Goal: Task Accomplishment & Management: Use online tool/utility

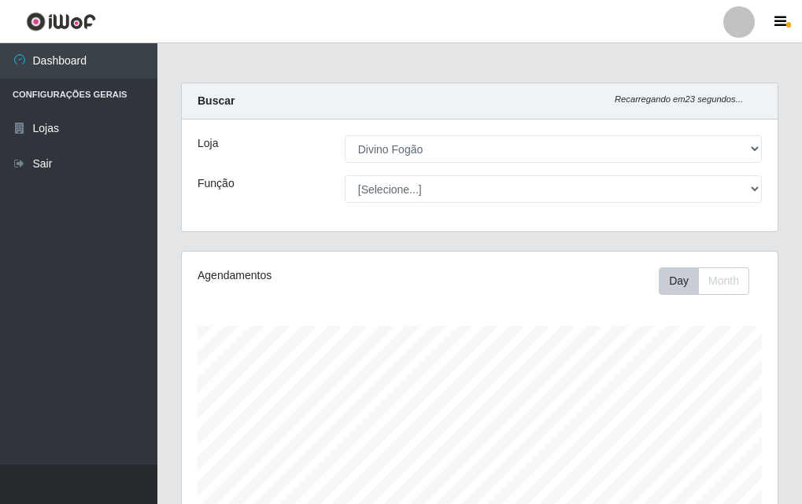
select select "499"
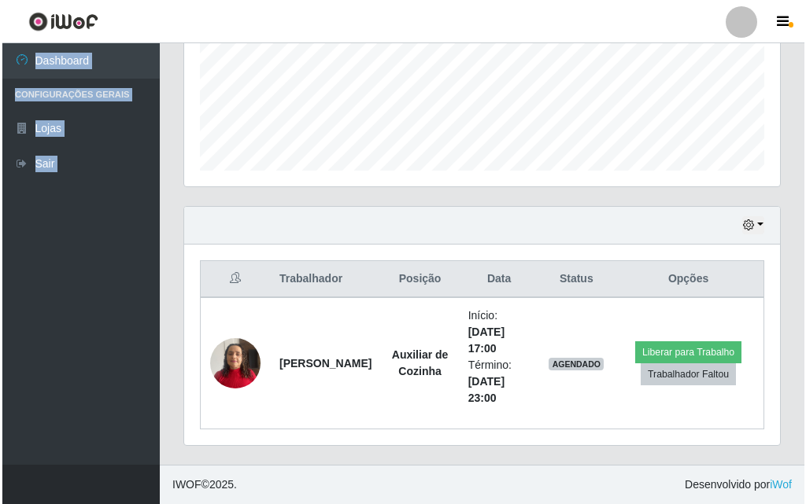
scroll to position [326, 596]
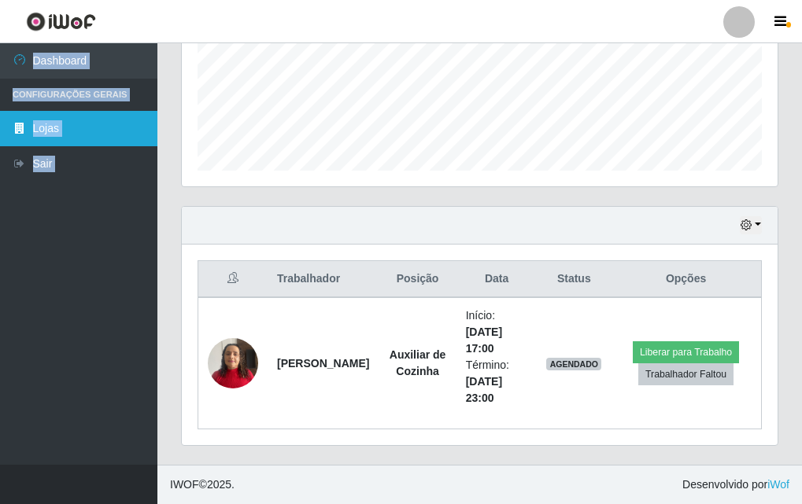
drag, startPoint x: 356, startPoint y: 21, endPoint x: 129, endPoint y: 120, distance: 247.7
click at [150, 83] on div "Perfil Alterar Senha Sair Dashboard Configurações Gerais Lojas Sair Carregando.…" at bounding box center [401, 56] width 802 height 896
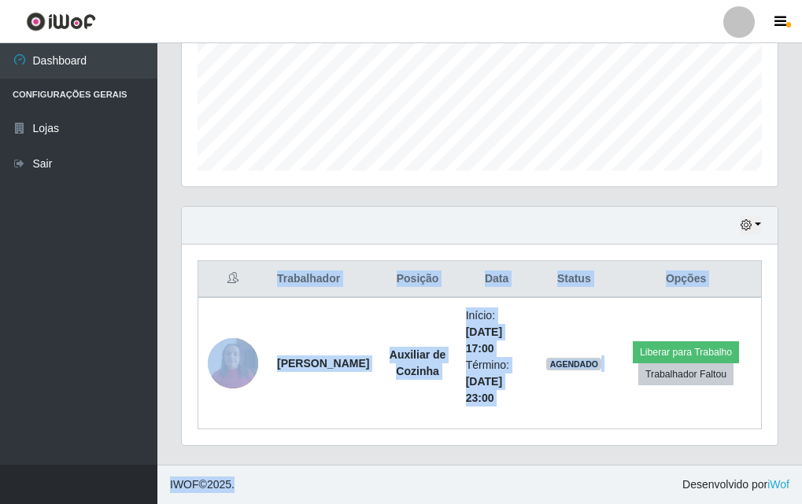
drag, startPoint x: 88, startPoint y: 236, endPoint x: 330, endPoint y: 499, distance: 356.9
click at [278, 500] on div "Perfil Alterar Senha Sair Dashboard Configurações Gerais Lojas Sair Carregando.…" at bounding box center [401, 56] width 802 height 896
click at [306, 499] on footer "IWOF © 2025 . Desenvolvido por iWof" at bounding box center [479, 484] width 644 height 39
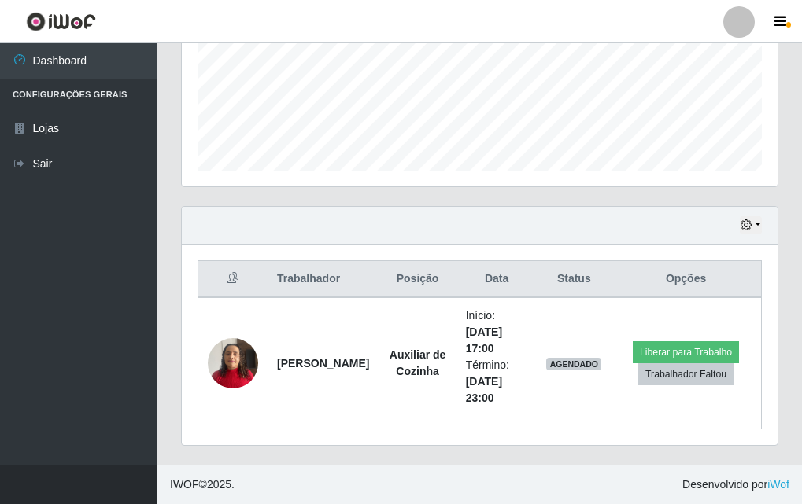
drag, startPoint x: 330, startPoint y: 499, endPoint x: 390, endPoint y: 499, distance: 60.6
click at [390, 499] on footer "IWOF © 2025 . Desenvolvido por iWof" at bounding box center [479, 484] width 644 height 39
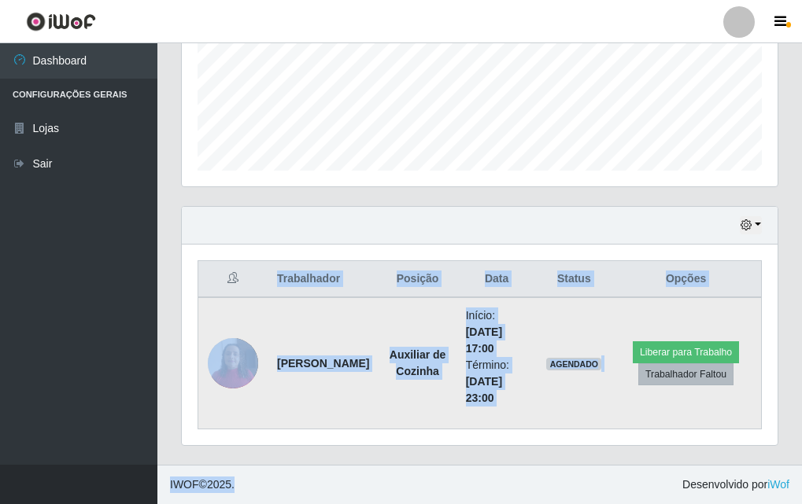
drag, startPoint x: 451, startPoint y: 497, endPoint x: 690, endPoint y: 366, distance: 272.9
click at [690, 366] on div "Perfil Alterar Senha Sair Dashboard Configurações Gerais Lojas Sair Carregando.…" at bounding box center [401, 56] width 802 height 896
click at [701, 350] on button "Liberar para Trabalho" at bounding box center [686, 352] width 106 height 22
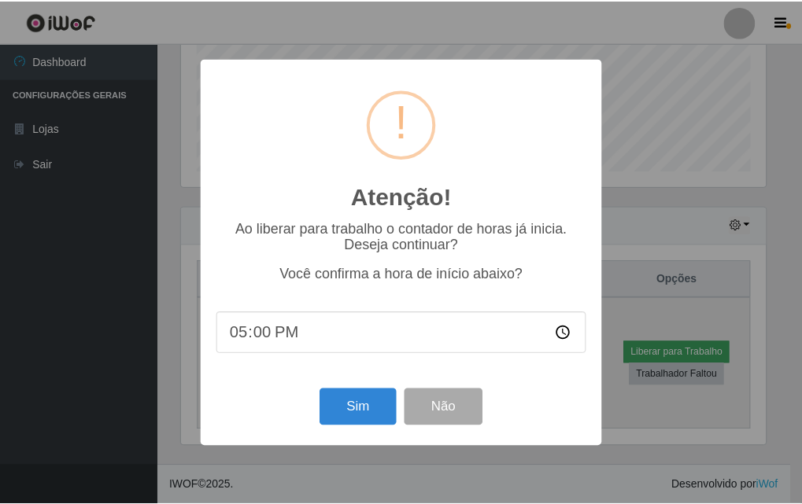
scroll to position [326, 588]
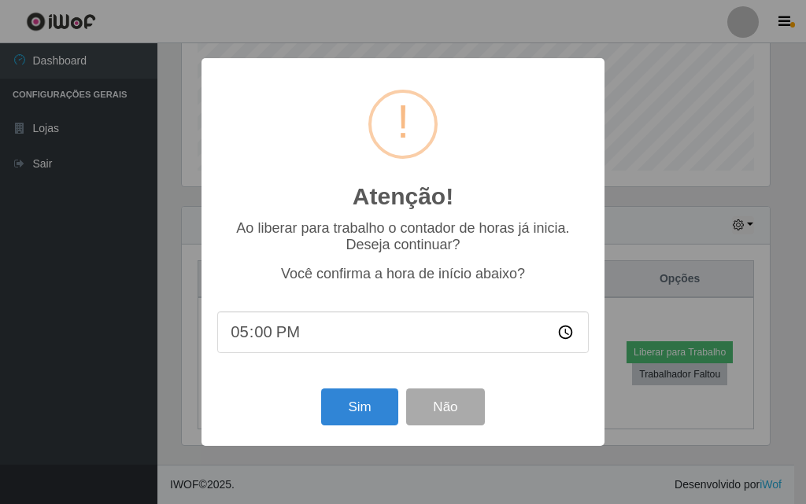
click at [605, 277] on div "Atenção! × Ao liberar para trabalho o contador de horas já inicia. Deseja conti…" at bounding box center [403, 252] width 806 height 504
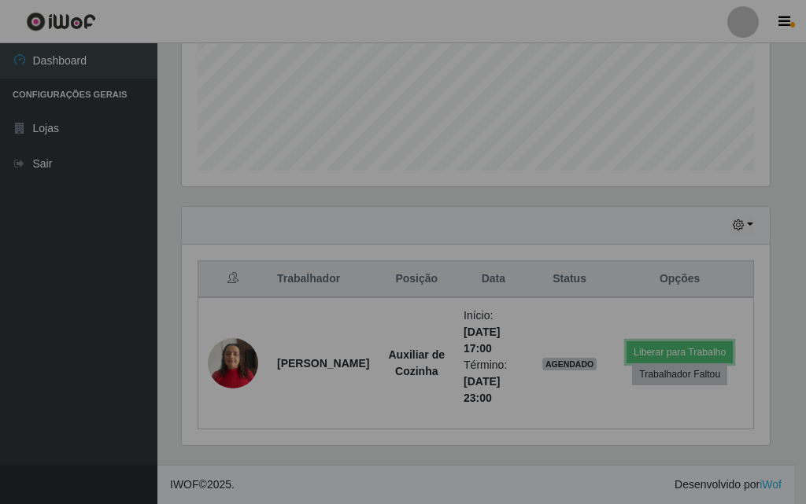
scroll to position [326, 596]
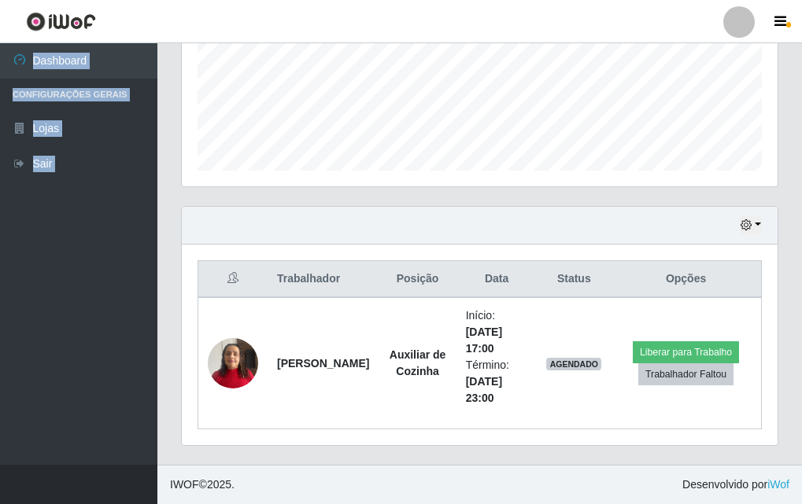
drag, startPoint x: 349, startPoint y: 9, endPoint x: 112, endPoint y: 79, distance: 247.5
click at [151, 51] on div "Perfil Alterar Senha Sair Dashboard Configurações Gerais Lojas Sair Carregando.…" at bounding box center [401, 56] width 802 height 896
click at [68, 230] on ul "Dashboard Configurações Gerais Lojas Sair" at bounding box center [78, 254] width 157 height 422
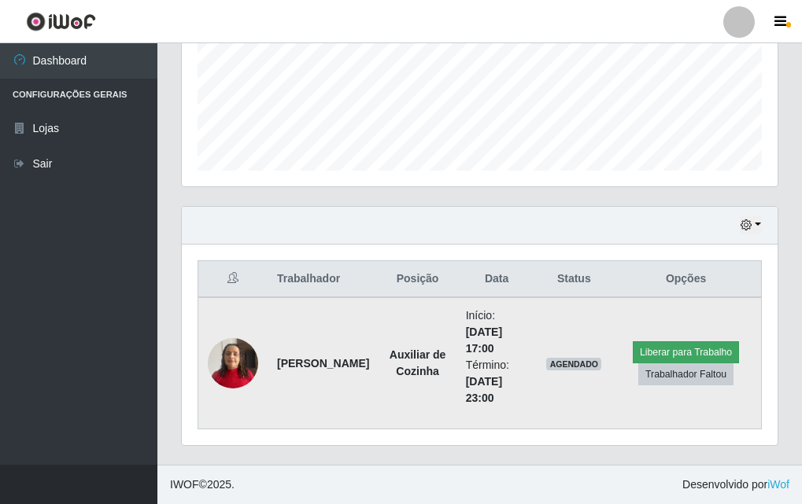
drag, startPoint x: 240, startPoint y: 452, endPoint x: 665, endPoint y: 356, distance: 435.7
click at [665, 356] on div "Hoje 1 dia 3 dias 1 Semana Não encerrados Trabalhador Posição Data Status Opçõe…" at bounding box center [479, 335] width 621 height 259
click at [669, 353] on button "Liberar para Trabalho" at bounding box center [686, 352] width 106 height 22
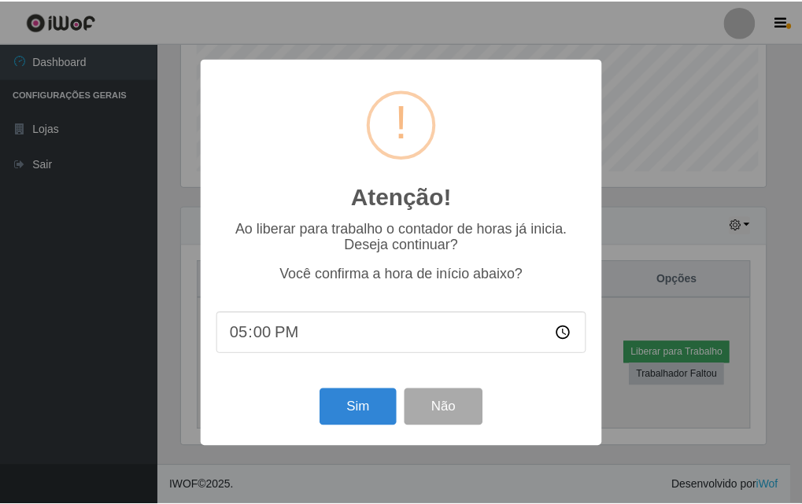
scroll to position [326, 588]
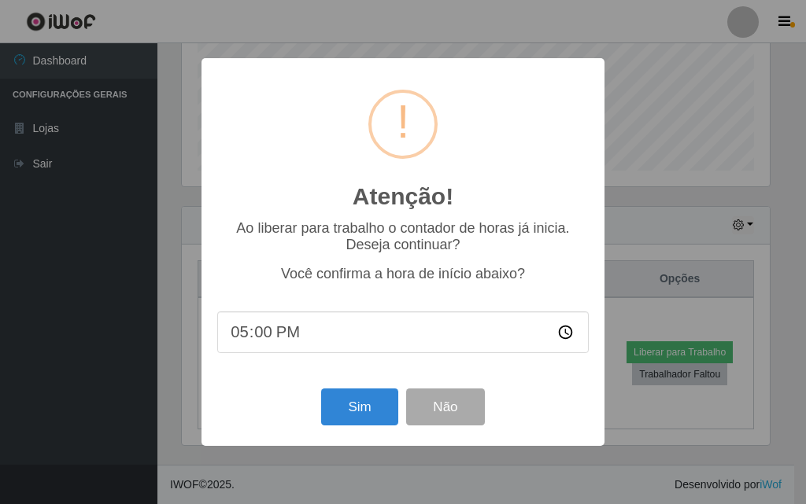
click at [586, 23] on div "Atenção! × Ao liberar para trabalho o contador de horas já inicia. Deseja conti…" at bounding box center [403, 252] width 806 height 504
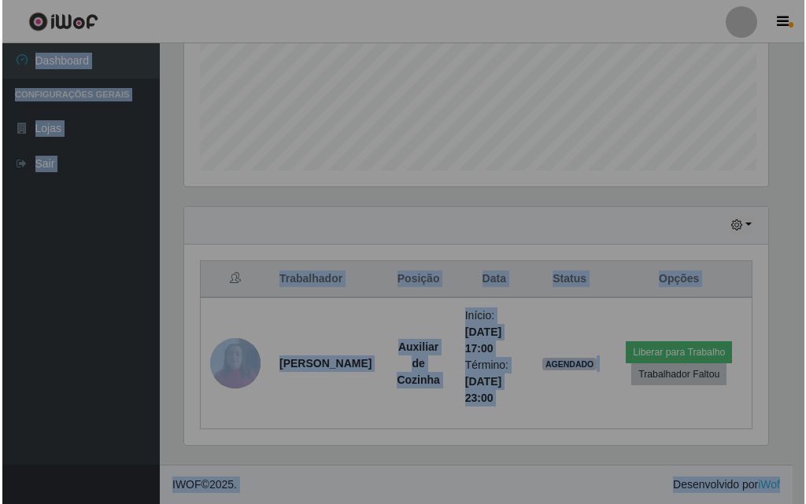
scroll to position [326, 596]
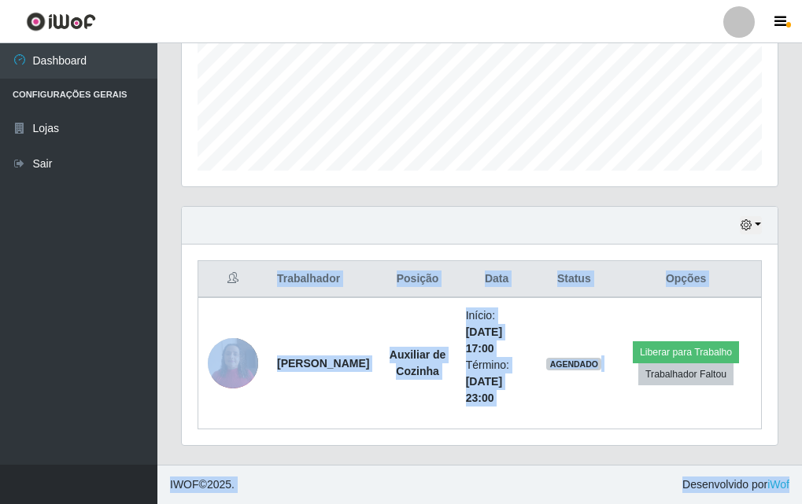
drag, startPoint x: 582, startPoint y: 23, endPoint x: 649, endPoint y: 197, distance: 186.3
click at [662, 172] on div "Agendamentos Day Month 10/08 Agendamentos 6" at bounding box center [480, 23] width 596 height 326
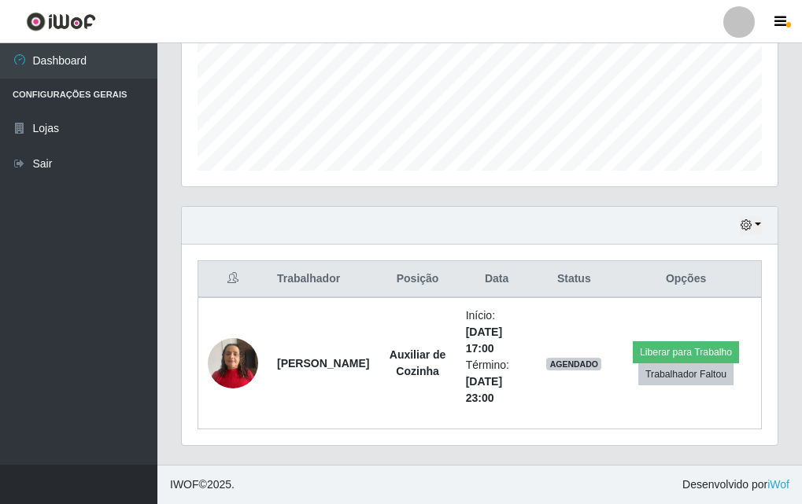
drag, startPoint x: 649, startPoint y: 197, endPoint x: 587, endPoint y: 271, distance: 96.6
click at [626, 232] on div "Carregando... Buscar Recarregando em 23 segundos... Loja [Selecione...] Divino …" at bounding box center [479, 78] width 597 height 774
click at [605, 253] on div "Trabalhador Posição Data Status Opções [PERSON_NAME] Auxiliar de Cozinha Início…" at bounding box center [480, 345] width 596 height 201
click at [587, 271] on th "Status" at bounding box center [574, 279] width 74 height 37
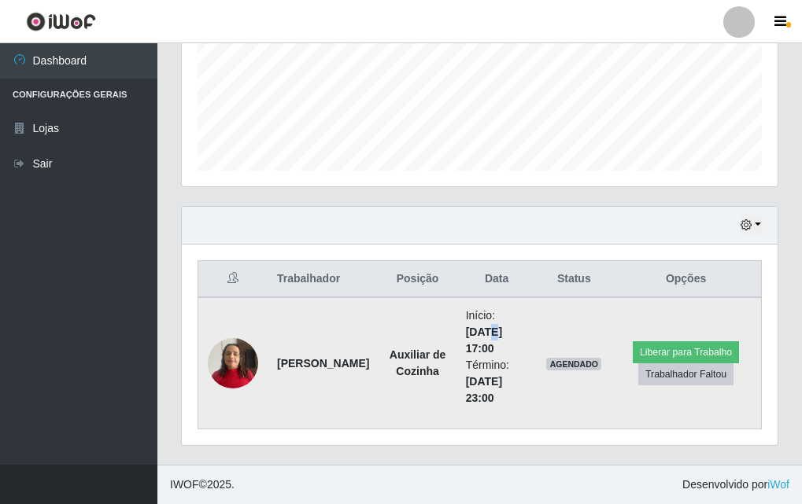
click at [474, 330] on time "[DATE] 17:00" at bounding box center [484, 340] width 36 height 29
drag, startPoint x: 386, startPoint y: 320, endPoint x: 369, endPoint y: 308, distance: 20.9
click at [378, 308] on td "Auxiliar de Cozinha" at bounding box center [416, 363] width 77 height 132
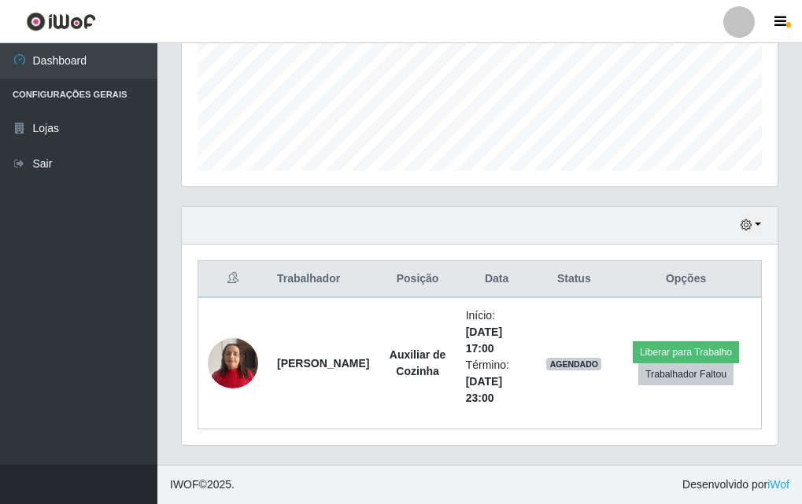
drag, startPoint x: 352, startPoint y: 276, endPoint x: 353, endPoint y: 255, distance: 21.3
click at [353, 255] on div "Trabalhador Posição Data Status Opções [PERSON_NAME] Auxiliar de Cozinha Início…" at bounding box center [480, 345] width 596 height 201
drag, startPoint x: 507, startPoint y: 396, endPoint x: 479, endPoint y: 430, distance: 44.2
click at [497, 409] on td "Início: [DATE] 17:00 Término: [DATE] 23:00" at bounding box center [496, 363] width 81 height 132
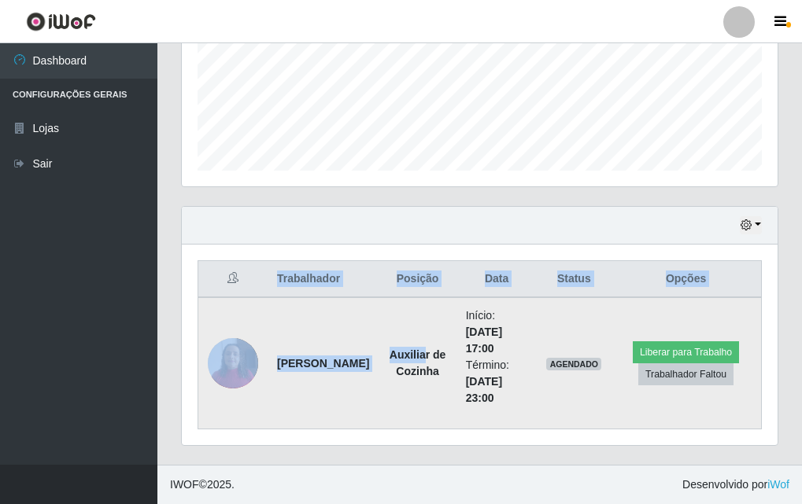
drag, startPoint x: 443, startPoint y: 238, endPoint x: 422, endPoint y: 308, distance: 72.4
click at [422, 308] on div "Carregando... Buscar Recarregando em 18 segundos... Loja [Selecione...] Divino …" at bounding box center [479, 78] width 597 height 774
drag, startPoint x: 456, startPoint y: 342, endPoint x: 681, endPoint y: 336, distance: 225.1
click at [693, 334] on tr "[PERSON_NAME] Auxiliar de Cozinha Início: [DATE] 17:00 Término: [DATE] 23:00 AG…" at bounding box center [479, 363] width 563 height 132
click at [644, 350] on button "Liberar para Trabalho" at bounding box center [686, 352] width 106 height 22
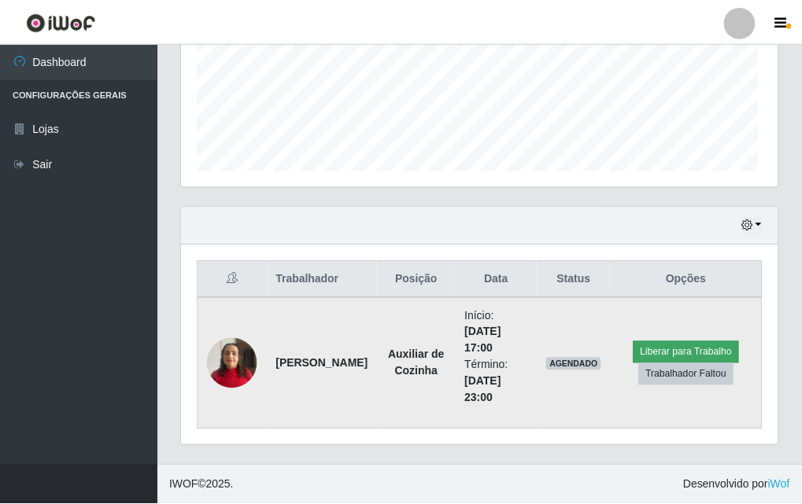
scroll to position [326, 588]
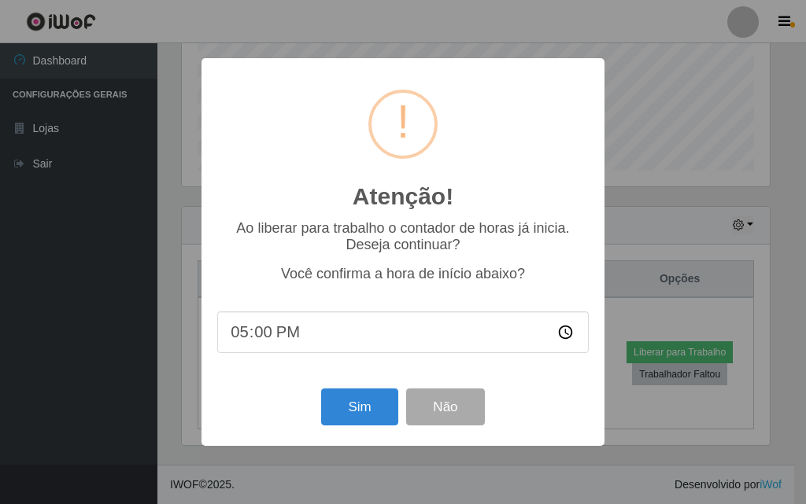
click at [620, 283] on div "Atenção! × Ao liberar para trabalho o contador de horas já inicia. Deseja conti…" at bounding box center [403, 252] width 806 height 504
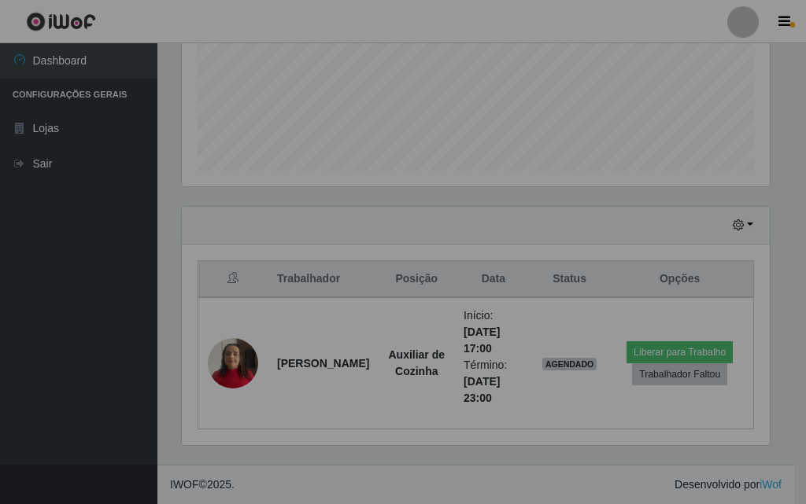
click at [596, 294] on div "Atenção! × Ao liberar para trabalho o contador de horas já inicia. Deseja conti…" at bounding box center [403, 252] width 806 height 504
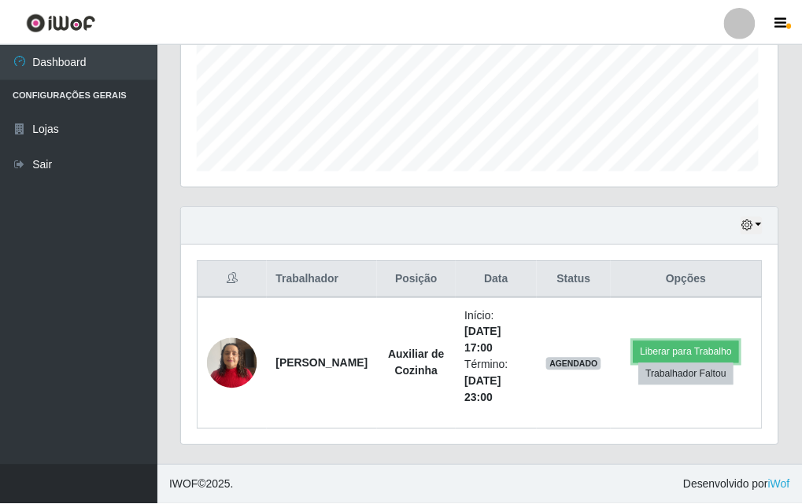
scroll to position [326, 596]
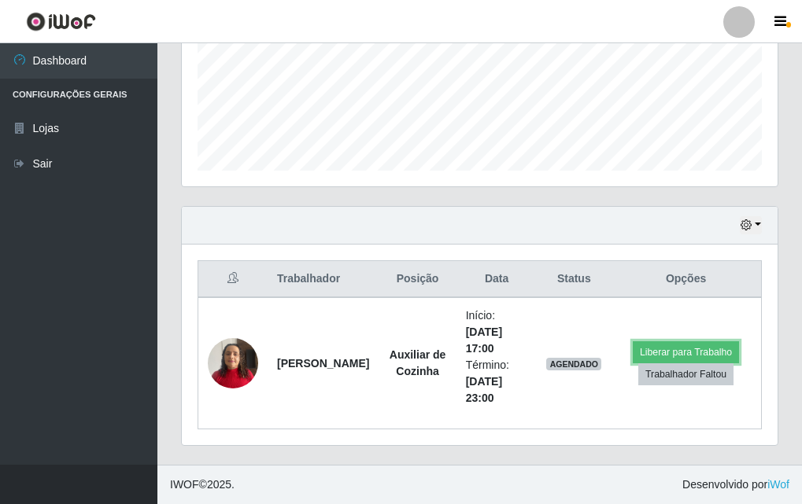
click at [610, 281] on th "Status" at bounding box center [574, 279] width 74 height 37
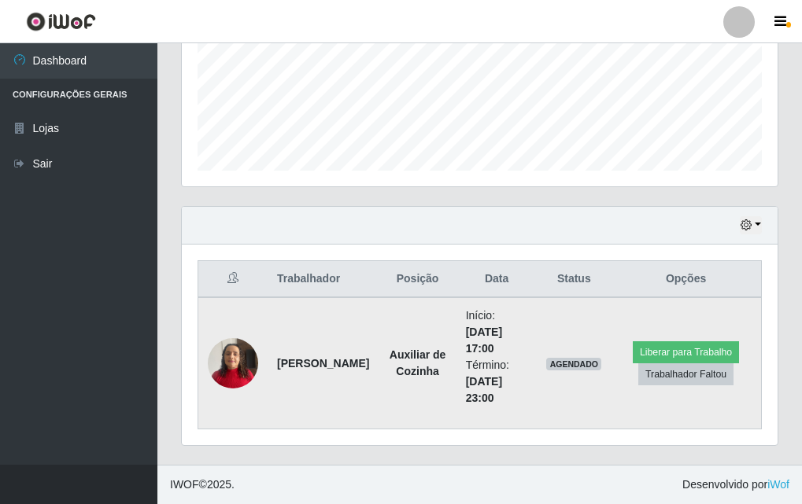
click at [537, 362] on div "Carregando... Buscar Recarregando em 8 segundos... Loja [Selecione...] Divino F…" at bounding box center [479, 78] width 597 height 774
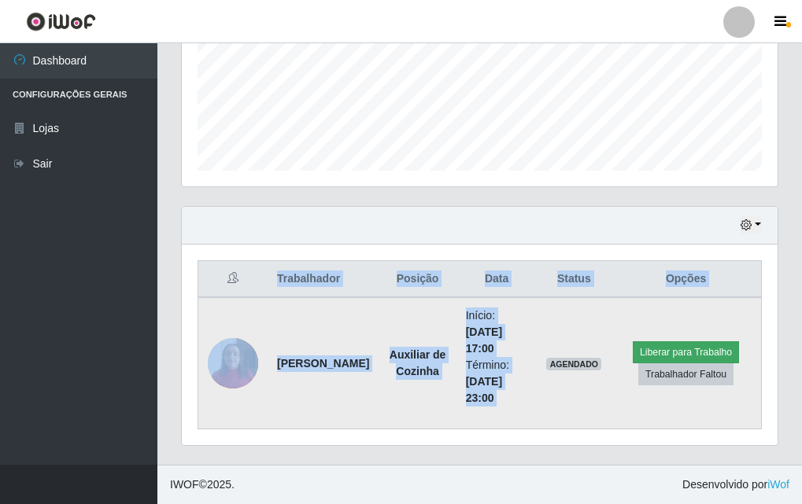
drag, startPoint x: 548, startPoint y: 381, endPoint x: 664, endPoint y: 356, distance: 119.1
click at [664, 356] on tr "[PERSON_NAME] Auxiliar de Cozinha Início: [DATE] 17:00 Término: [DATE] 23:00 AG…" at bounding box center [479, 363] width 563 height 132
click at [642, 345] on button "Liberar para Trabalho" at bounding box center [686, 352] width 106 height 22
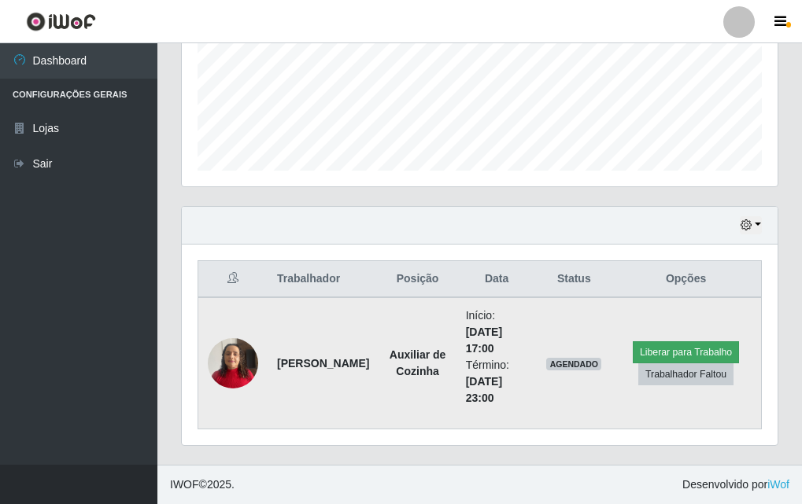
scroll to position [326, 588]
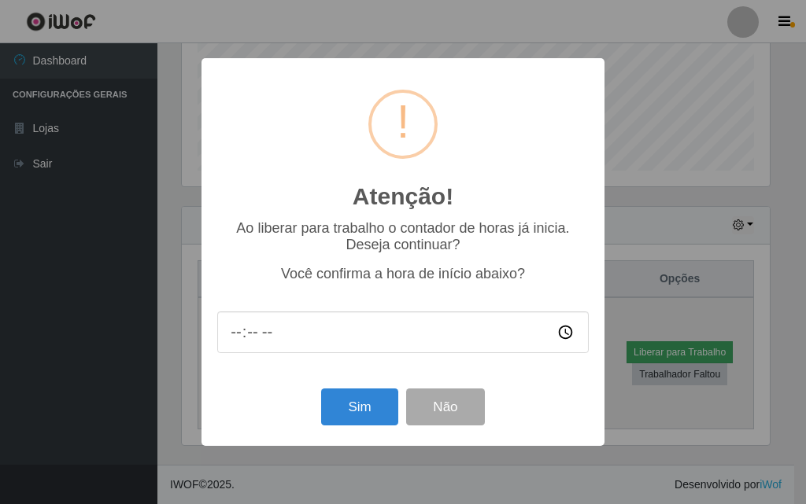
type input "00:00"
type input "17:57"
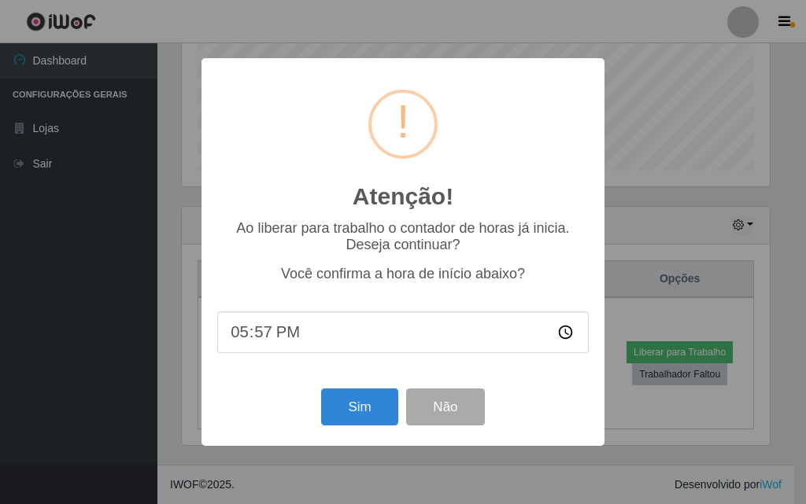
click at [293, 45] on div "Atenção! × Ao liberar para trabalho o contador de horas já inicia. Deseja conti…" at bounding box center [403, 252] width 806 height 504
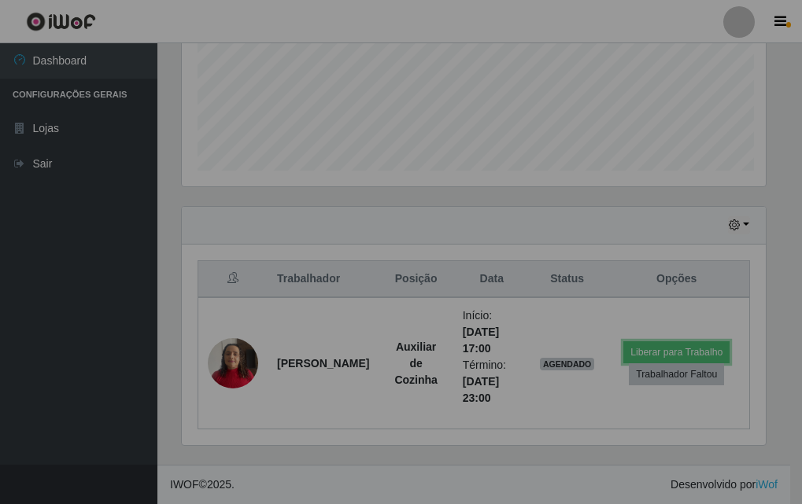
scroll to position [326, 596]
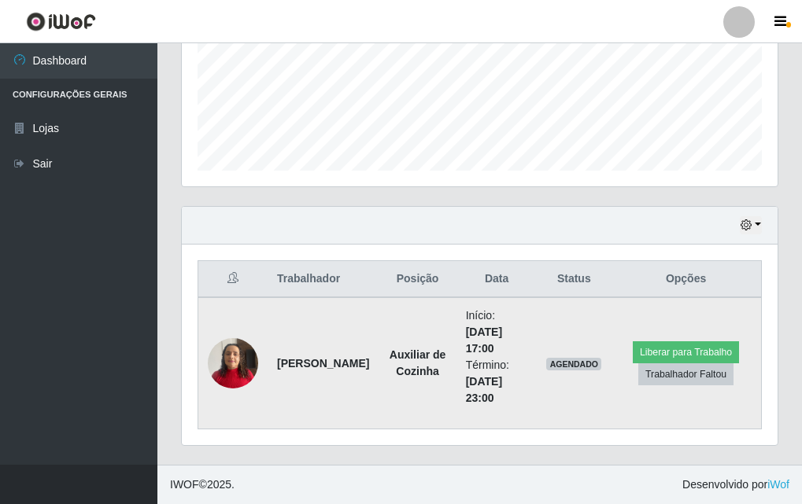
click at [519, 332] on div "Carregando... Buscar Recarregando em 6 segundos... Loja [Selecione...] Divino F…" at bounding box center [479, 78] width 597 height 774
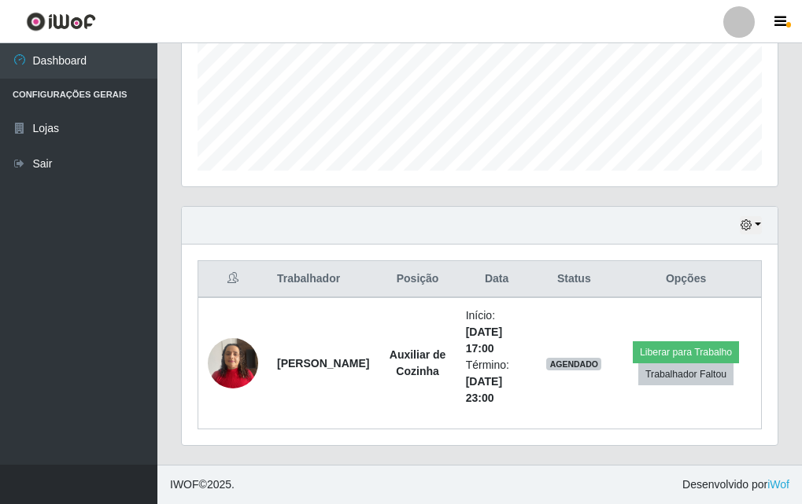
drag, startPoint x: 517, startPoint y: 350, endPoint x: 606, endPoint y: 438, distance: 125.2
click at [606, 438] on div "Trabalhador Posição Data Status Opções [PERSON_NAME] Auxiliar de Cozinha Início…" at bounding box center [480, 345] width 596 height 201
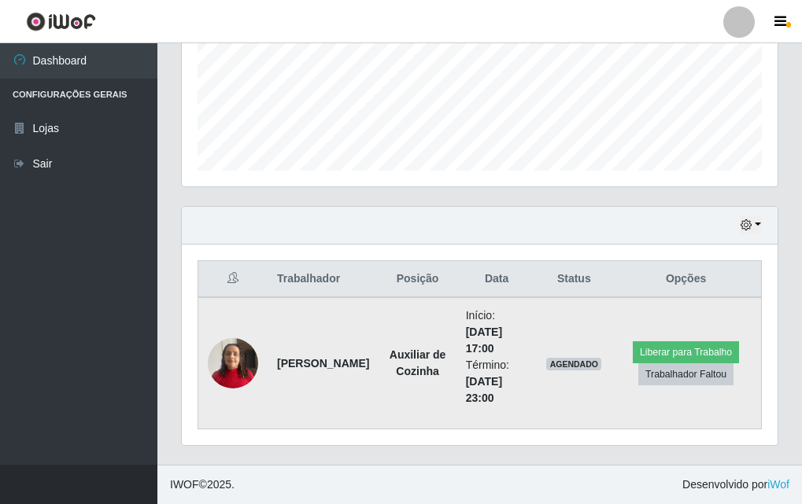
click at [702, 330] on td "Liberar para Trabalho Trabalhador Faltou" at bounding box center [685, 363] width 150 height 132
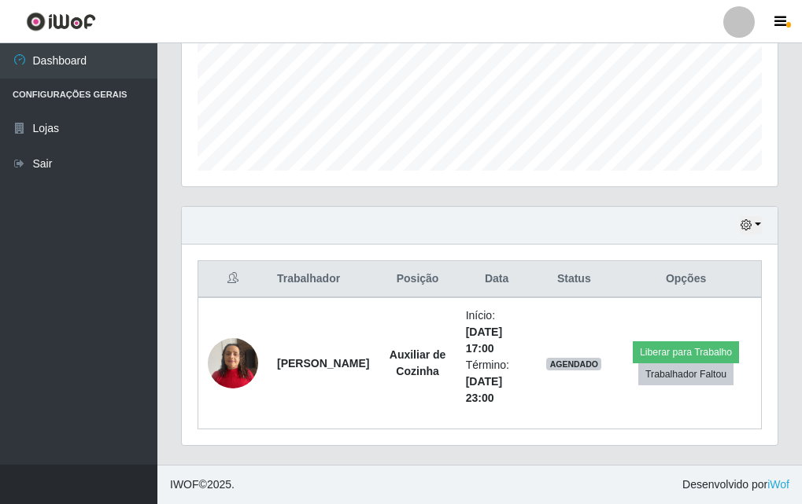
click at [658, 268] on th "Opções" at bounding box center [685, 279] width 150 height 37
drag, startPoint x: 644, startPoint y: 202, endPoint x: 425, endPoint y: 481, distance: 354.6
click at [319, 446] on div "Carregando... Buscar Recarregando em 1 segundos... Loja [Selecione...] Divino F…" at bounding box center [479, 78] width 597 height 774
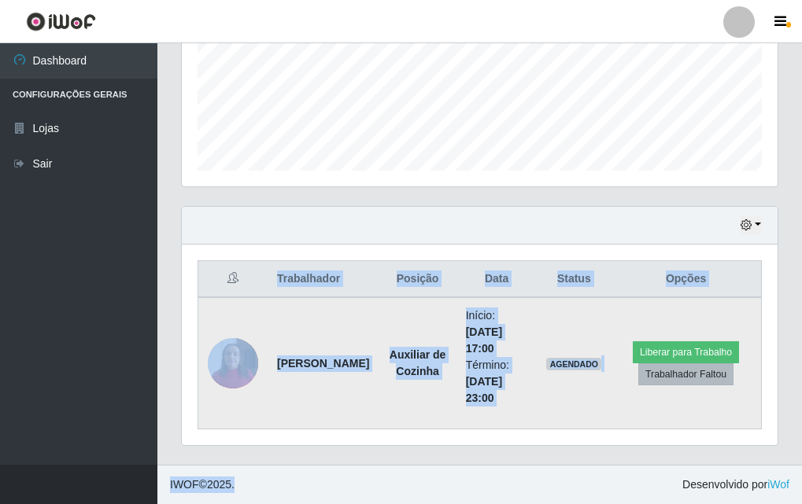
drag, startPoint x: 425, startPoint y: 481, endPoint x: 727, endPoint y: 373, distance: 320.7
click at [727, 373] on div "Perfil Alterar Senha Sair Dashboard Configurações Gerais Lojas Sair Carregando.…" at bounding box center [401, 56] width 802 height 896
click at [738, 360] on button "Liberar para Trabalho" at bounding box center [686, 352] width 106 height 22
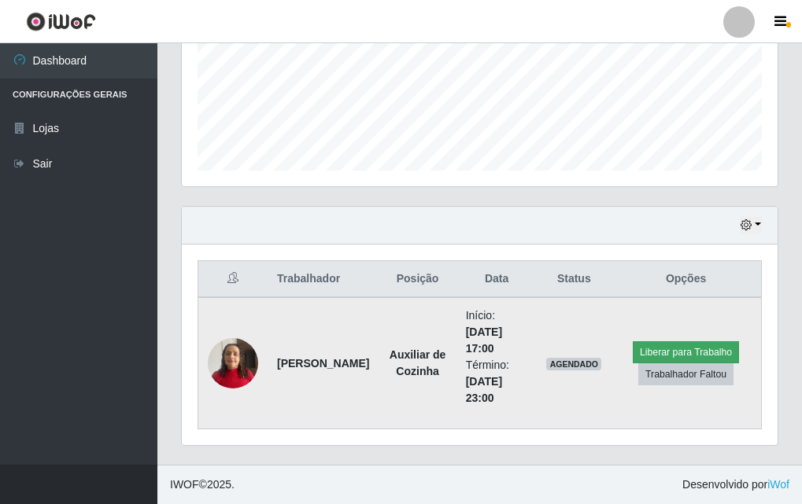
scroll to position [326, 588]
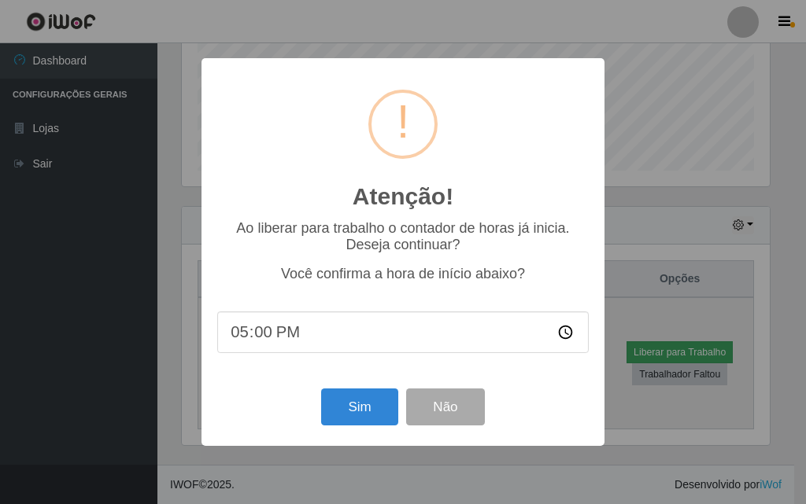
click at [739, 356] on div "Atenção! × Ao liberar para trabalho o contador de horas já inicia. Deseja conti…" at bounding box center [403, 252] width 806 height 504
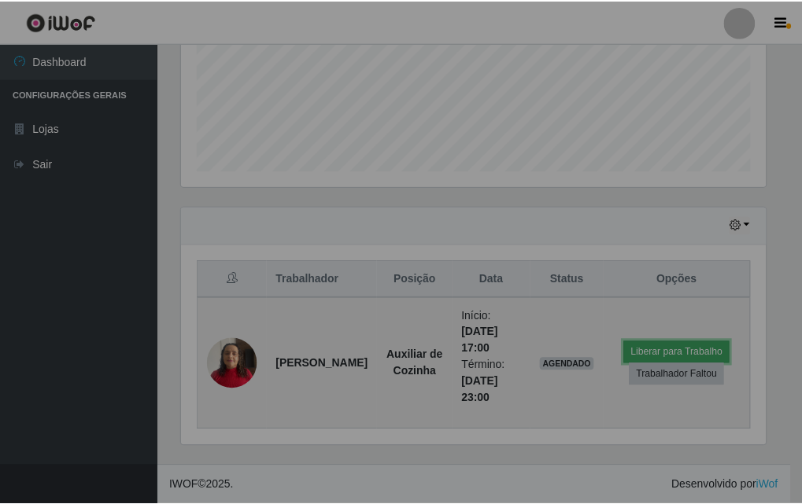
scroll to position [326, 596]
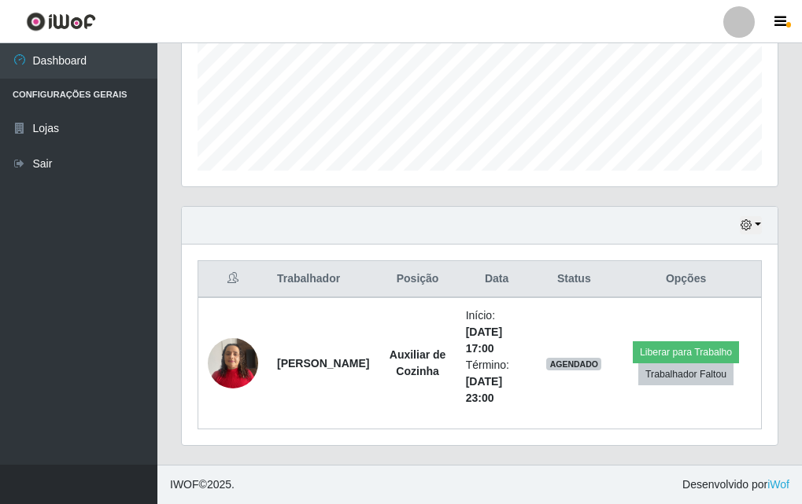
click at [655, 238] on div "Hoje 1 dia 3 dias 1 Semana Não encerrados" at bounding box center [480, 226] width 596 height 38
click at [625, 191] on div "Agendamentos Day Month 27/07 Agendamentos 6" at bounding box center [479, 32] width 621 height 347
click at [595, 197] on div "Agendamentos Day Month 27/07 Agendamentos 6" at bounding box center [479, 32] width 621 height 347
drag, startPoint x: 559, startPoint y: 206, endPoint x: 538, endPoint y: 212, distance: 21.9
click at [538, 212] on div "Carregando... Buscar Recarregando em 28 segundos... Loja [Selecione...] Divino …" at bounding box center [479, 78] width 597 height 774
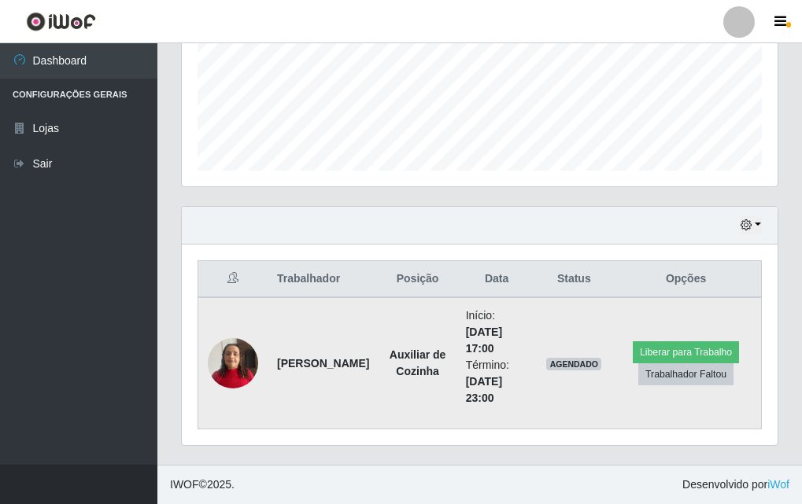
drag, startPoint x: 473, startPoint y: 332, endPoint x: 572, endPoint y: 395, distance: 117.4
click at [496, 364] on table "Trabalhador Posição Data Status Opções [PERSON_NAME] Auxiliar de Cozinha Início…" at bounding box center [479, 344] width 564 height 169
drag, startPoint x: 572, startPoint y: 395, endPoint x: 597, endPoint y: 396, distance: 25.2
click at [597, 396] on tr "[PERSON_NAME] Auxiliar de Cozinha Início: [DATE] 17:00 Término: [DATE] 23:00 AG…" at bounding box center [479, 363] width 563 height 132
drag, startPoint x: 647, startPoint y: 394, endPoint x: 730, endPoint y: 350, distance: 94.3
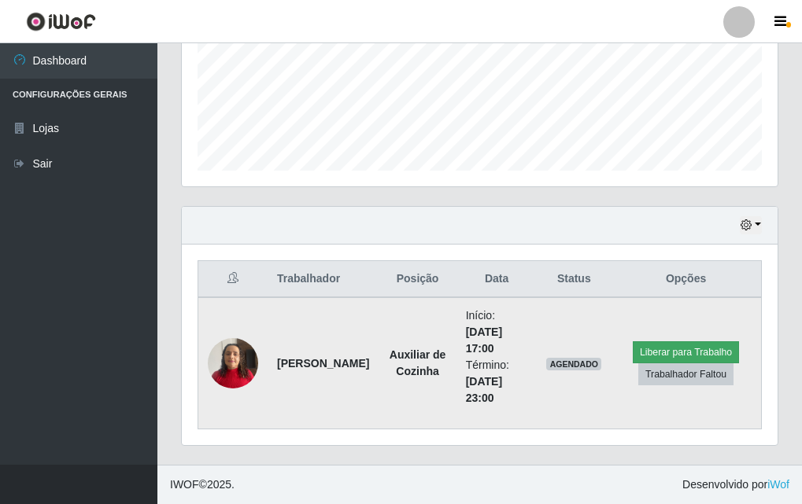
click at [730, 350] on td "Liberar para Trabalho Trabalhador Faltou" at bounding box center [685, 363] width 150 height 132
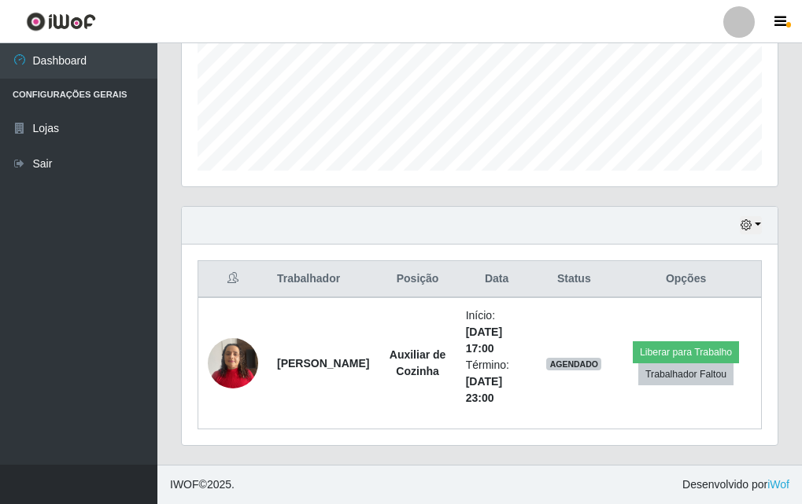
click at [651, 192] on div "Agendamentos Day Month 27/07 Agendamentos 6" at bounding box center [479, 32] width 621 height 347
click at [634, 182] on div "Agendamentos Day Month 27/07 Agendamentos 6" at bounding box center [480, 23] width 596 height 326
click at [621, 214] on div "Hoje 1 dia 3 dias 1 Semana Não encerrados" at bounding box center [480, 226] width 596 height 38
drag, startPoint x: 597, startPoint y: 241, endPoint x: 558, endPoint y: 272, distance: 50.4
click at [558, 272] on div "Hoje 1 dia 3 dias 1 Semana Não encerrados Trabalhador Posição Data Status Opçõe…" at bounding box center [479, 326] width 597 height 240
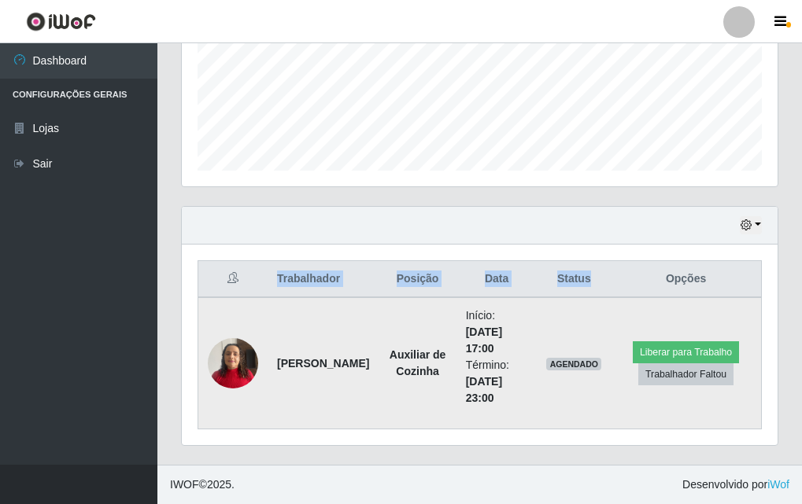
click at [537, 286] on th "Data" at bounding box center [496, 279] width 81 height 37
click at [528, 308] on li "Início: [DATE] 17:00" at bounding box center [497, 333] width 62 height 50
click at [528, 327] on li "Início: [DATE] 17:00" at bounding box center [497, 333] width 62 height 50
click at [548, 354] on td "AGENDADO" at bounding box center [574, 363] width 74 height 132
drag, startPoint x: 568, startPoint y: 376, endPoint x: 647, endPoint y: 407, distance: 84.4
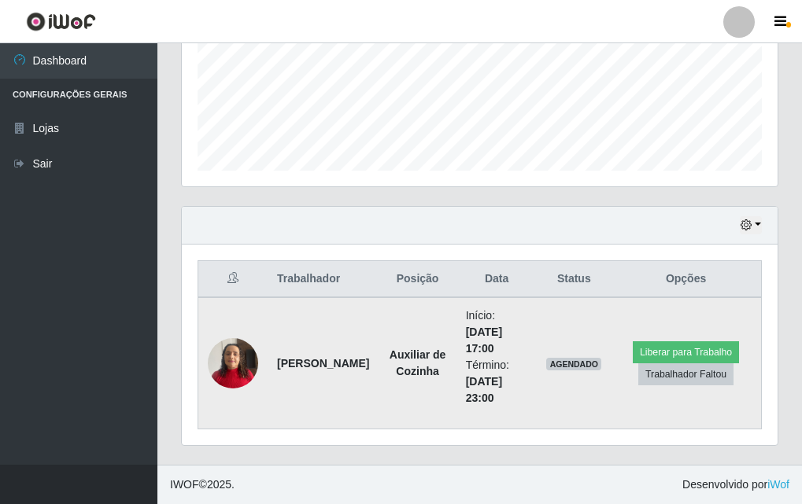
click at [625, 407] on tr "[PERSON_NAME] Auxiliar de Cozinha Início: [DATE] 17:00 Término: [DATE] 23:00 AG…" at bounding box center [479, 363] width 563 height 132
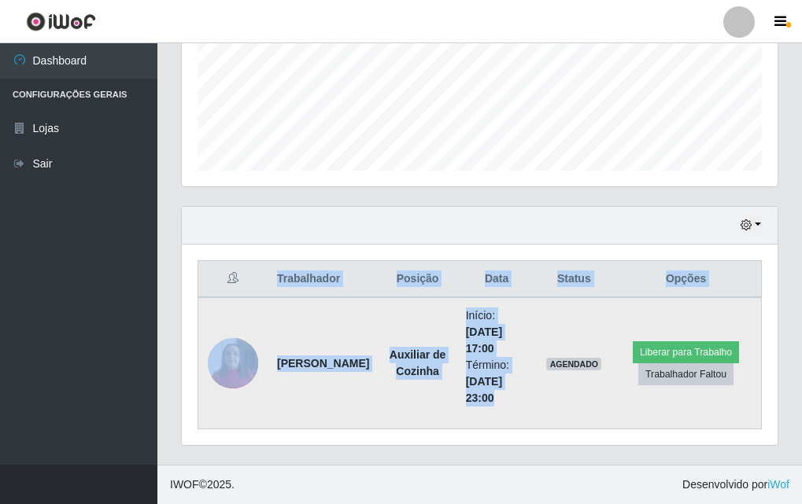
click at [647, 407] on td "Liberar para Trabalho Trabalhador Faltou" at bounding box center [685, 363] width 150 height 132
click at [666, 400] on td "Liberar para Trabalho Trabalhador Faltou" at bounding box center [685, 363] width 150 height 132
click at [692, 379] on td "Liberar para Trabalho Trabalhador Faltou" at bounding box center [685, 363] width 150 height 132
click at [706, 365] on button "Trabalhador Faltou" at bounding box center [685, 374] width 95 height 22
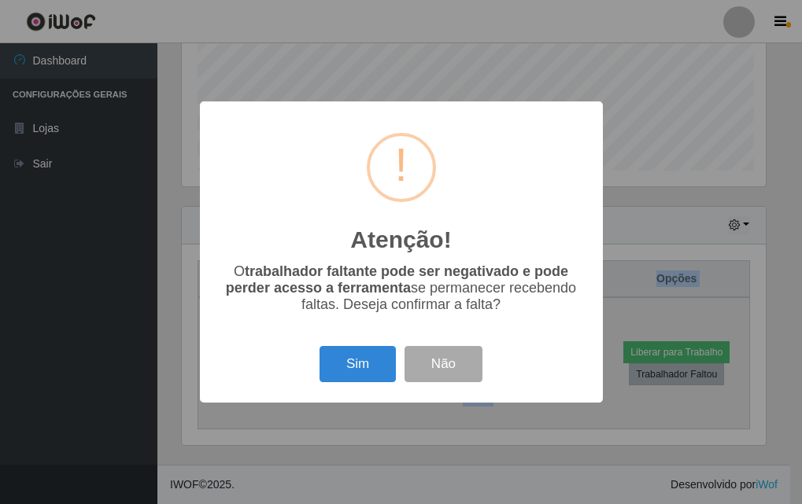
click at [713, 357] on div "Atenção! × O trabalhador faltante pode ser negativado e pode perder acesso a fe…" at bounding box center [401, 252] width 802 height 504
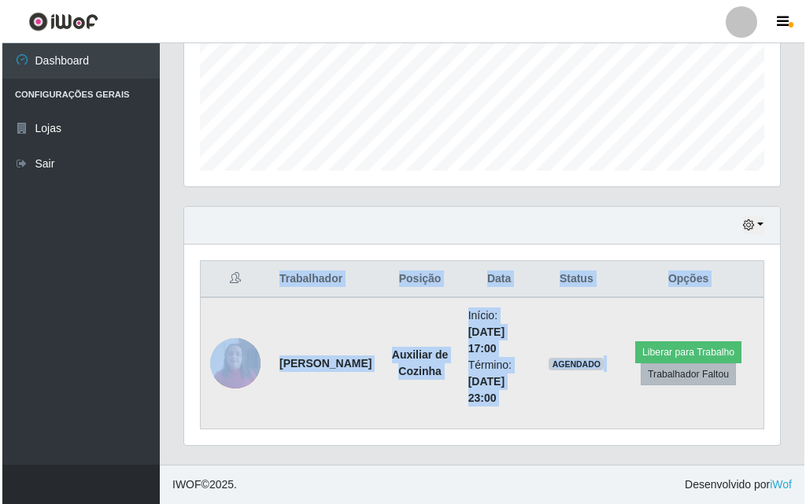
scroll to position [326, 596]
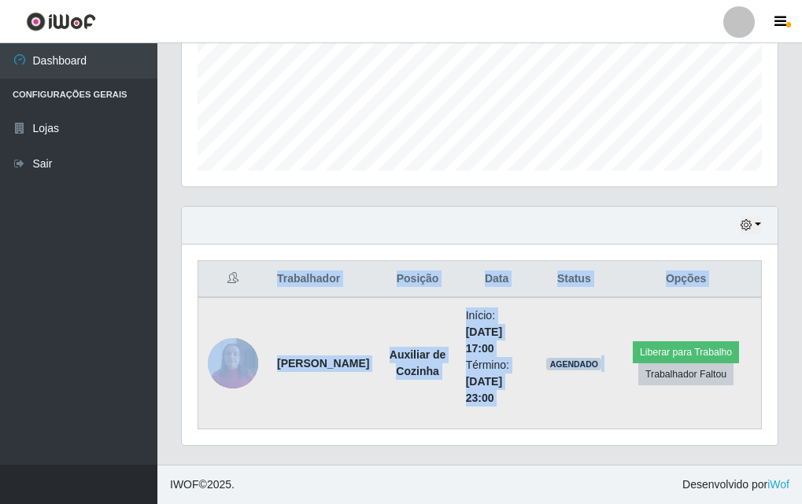
click at [657, 311] on td "Liberar para Trabalho Trabalhador Faltou" at bounding box center [685, 363] width 150 height 132
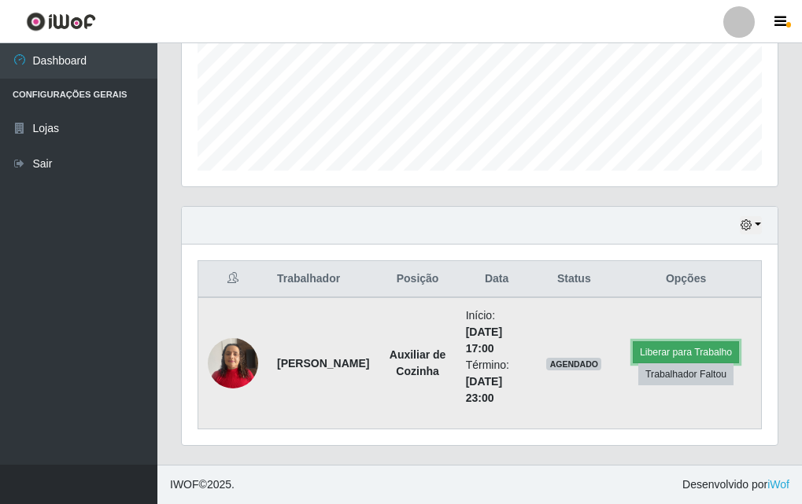
click at [660, 356] on button "Liberar para Trabalho" at bounding box center [686, 352] width 106 height 22
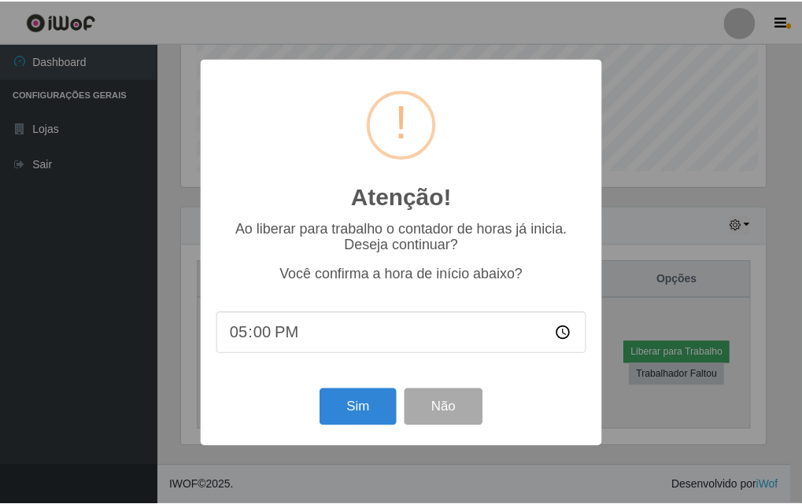
scroll to position [326, 588]
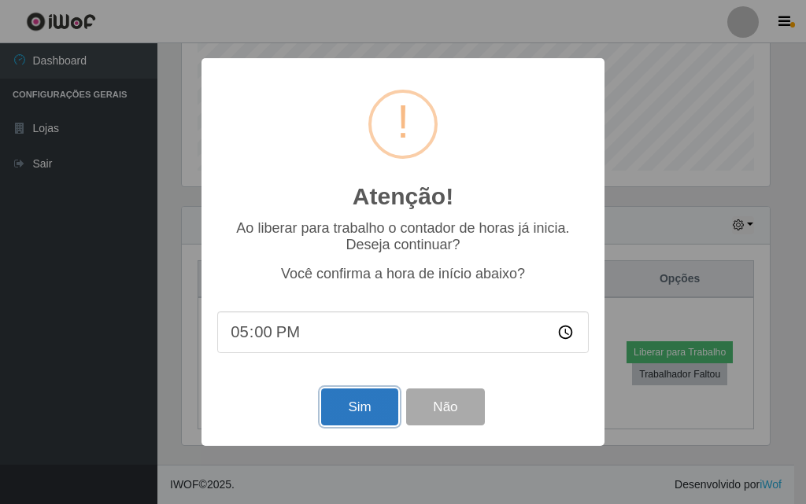
click at [369, 411] on button "Sim" at bounding box center [359, 407] width 76 height 37
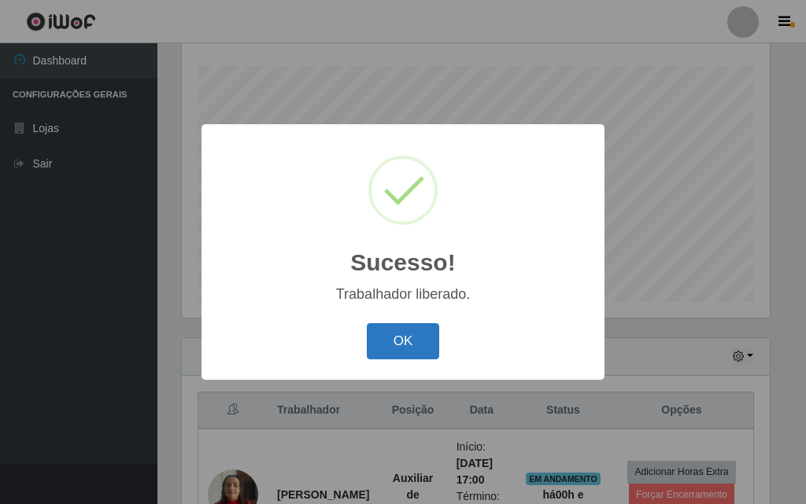
click at [415, 337] on button "OK" at bounding box center [403, 341] width 73 height 37
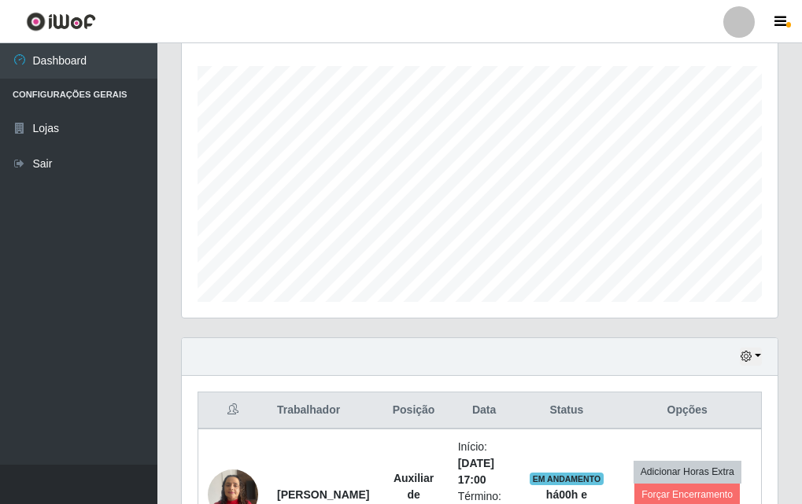
scroll to position [339, 0]
